Goal: Information Seeking & Learning: Learn about a topic

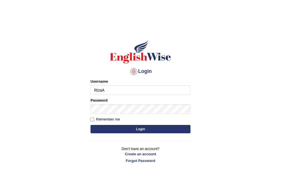
type input "RizaA"
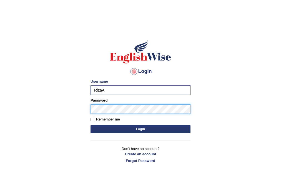
click at [90, 125] on button "Login" at bounding box center [140, 129] width 100 height 8
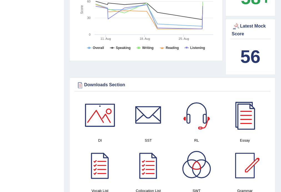
scroll to position [248, 0]
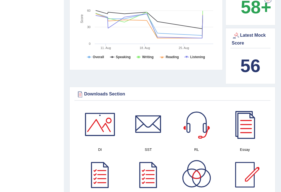
click at [250, 65] on b "56" at bounding box center [250, 66] width 20 height 20
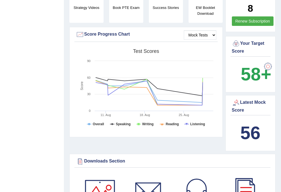
scroll to position [182, 0]
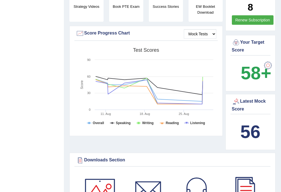
click at [252, 120] on div "56" at bounding box center [250, 131] width 37 height 27
click at [251, 122] on b "56" at bounding box center [250, 131] width 20 height 20
click at [246, 123] on b "56" at bounding box center [250, 131] width 20 height 20
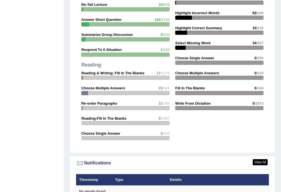
scroll to position [776, 0]
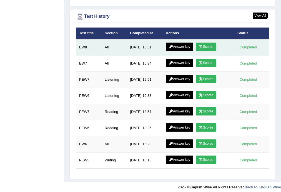
click at [178, 44] on link "Answer key" at bounding box center [179, 46] width 27 height 8
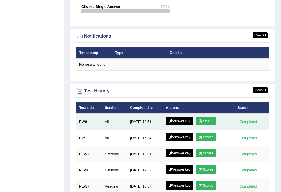
click at [204, 119] on link "Scores" at bounding box center [206, 121] width 21 height 8
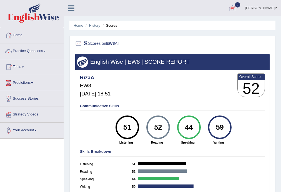
click at [236, 10] on div at bounding box center [232, 8] width 8 height 8
click at [126, 8] on div "Riza Alcantara Toggle navigation Username: RizaA Access Type: Online Subscripti…" at bounding box center [172, 8] width 217 height 16
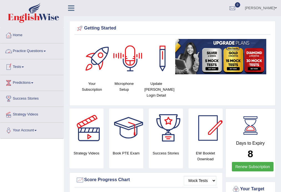
click at [46, 52] on link "Practice Questions" at bounding box center [31, 50] width 63 height 14
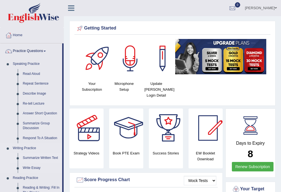
click at [19, 159] on li "Summarize Written Text" at bounding box center [36, 158] width 52 height 10
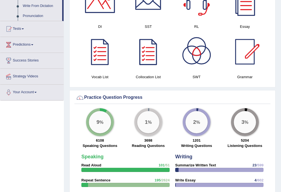
scroll to position [333, 0]
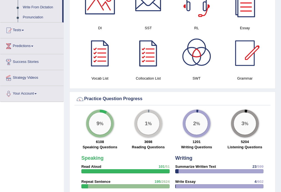
click at [51, 126] on div "Toggle navigation Home Practice Questions Speaking Practice Read Aloud Repeat S…" at bounding box center [140, 133] width 281 height 933
click at [24, 31] on link "Tests" at bounding box center [31, 29] width 63 height 14
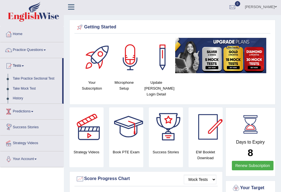
scroll to position [0, 0]
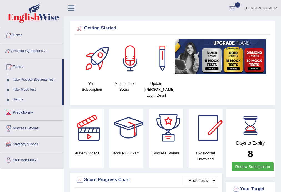
click at [38, 80] on link "Take Practice Sectional Test" at bounding box center [36, 80] width 52 height 10
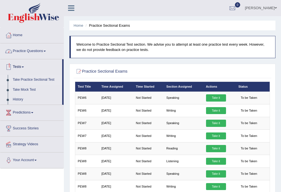
click at [41, 52] on link "Practice Questions" at bounding box center [31, 50] width 63 height 14
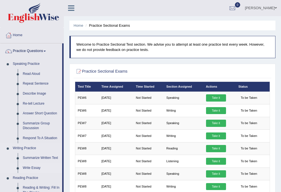
click at [20, 167] on link "Write Essay" at bounding box center [41, 168] width 42 height 10
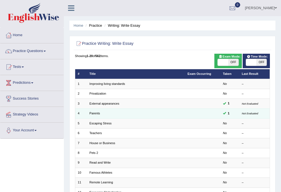
click at [245, 113] on small "Not Evaluated" at bounding box center [250, 113] width 16 height 3
click at [225, 112] on span at bounding box center [224, 112] width 3 height 3
click at [229, 113] on span "1" at bounding box center [228, 113] width 5 height 5
click at [93, 113] on link "Parents" at bounding box center [94, 112] width 11 height 3
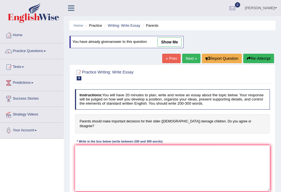
click at [171, 42] on link "show me" at bounding box center [169, 41] width 24 height 9
type textarea "The increasing influence of parent should make important decisions for their ol…"
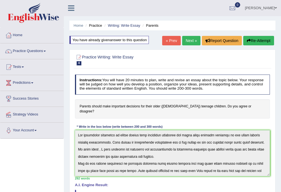
click at [189, 42] on link "Next »" at bounding box center [191, 40] width 18 height 9
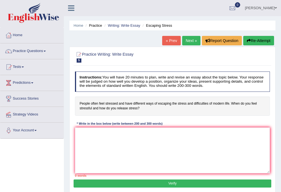
click at [47, 51] on link "Practice Questions" at bounding box center [31, 50] width 63 height 14
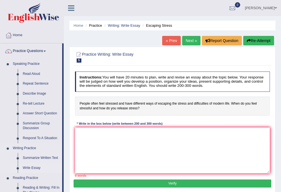
click at [30, 166] on link "Write Essay" at bounding box center [41, 168] width 42 height 10
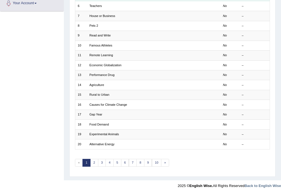
scroll to position [128, 0]
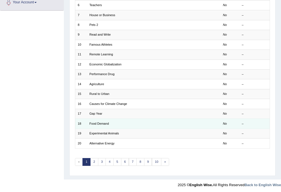
click at [243, 122] on div "–" at bounding box center [254, 123] width 25 height 4
click at [225, 123] on em "No" at bounding box center [225, 123] width 4 height 3
click at [105, 123] on link "Food Demand" at bounding box center [98, 123] width 19 height 3
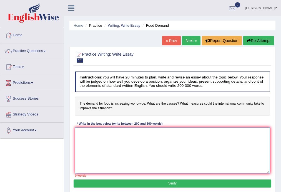
click at [121, 133] on textarea at bounding box center [172, 150] width 195 height 46
type textarea "h"
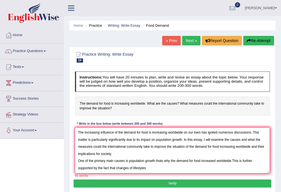
click at [147, 167] on textarea "The increasing influence of the demand for food is increasing worldwide on our …" at bounding box center [172, 150] width 195 height 46
click at [156, 166] on textarea "The increasing influence of the demand for food is increasing worldwide on our …" at bounding box center [172, 150] width 195 height 46
click at [157, 165] on textarea "The increasing influence of the demand for food is increasing worldwide on our …" at bounding box center [172, 150] width 195 height 46
click at [157, 166] on textarea "The increasing influence of the demand for food is increasing worldwide on our …" at bounding box center [172, 150] width 195 height 46
type textarea "The increasing influence of the demand for food is increasing worldwide on our …"
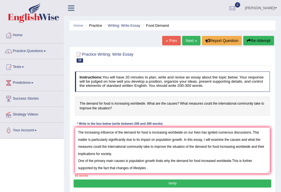
click at [171, 42] on link "« Prev" at bounding box center [171, 40] width 18 height 9
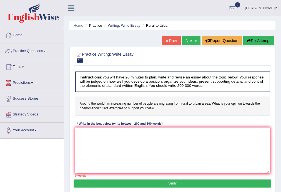
click at [172, 41] on link "« Prev" at bounding box center [171, 40] width 18 height 9
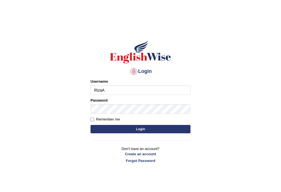
type input "RizaA"
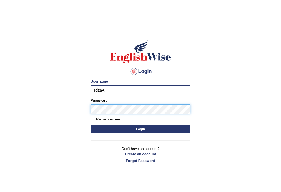
click at [90, 125] on button "Login" at bounding box center [140, 129] width 100 height 8
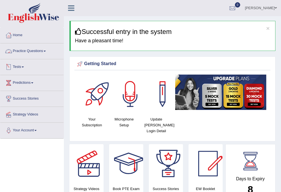
click at [48, 52] on link "Practice Questions" at bounding box center [31, 50] width 63 height 14
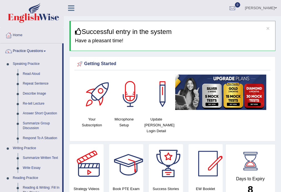
scroll to position [333, 0]
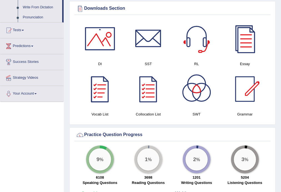
click at [100, 44] on div at bounding box center [99, 38] width 39 height 39
